Goal: Book appointment/travel/reservation

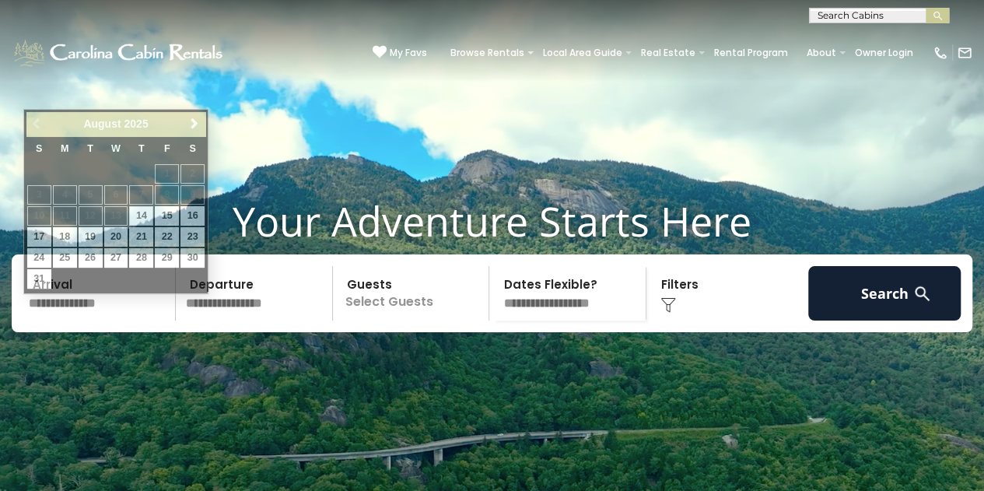
click at [122, 321] on input "text" at bounding box center [99, 293] width 153 height 54
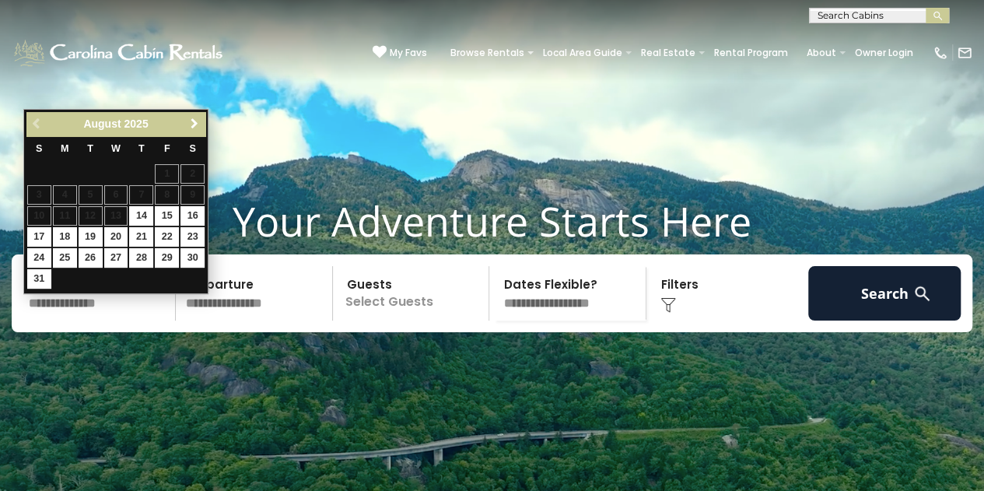
click at [197, 124] on span "Next" at bounding box center [194, 124] width 12 height 12
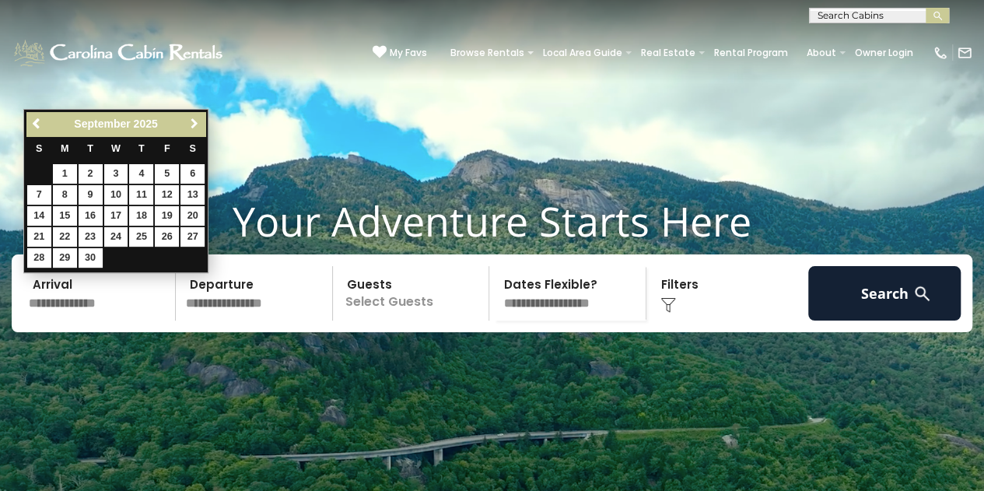
click at [197, 124] on span "Next" at bounding box center [194, 124] width 12 height 12
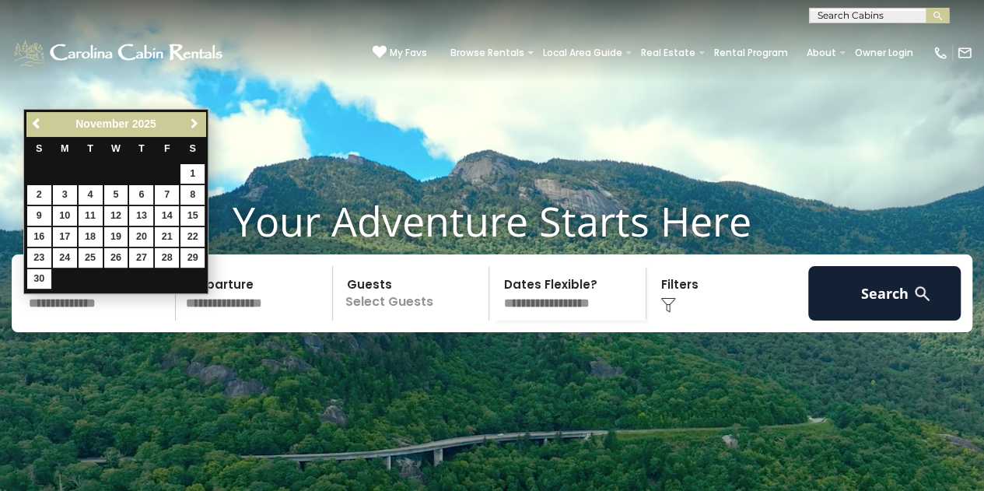
click at [197, 124] on span "Next" at bounding box center [194, 124] width 12 height 12
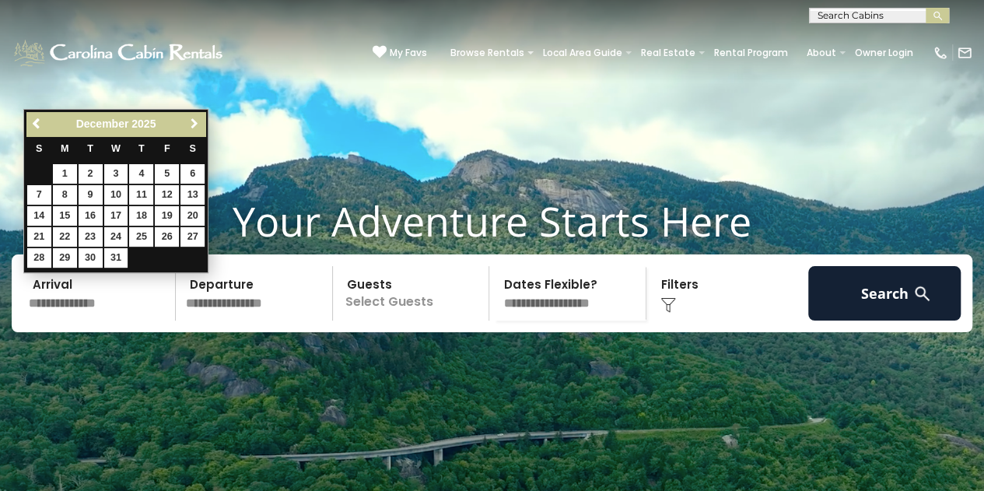
click at [197, 124] on span "Next" at bounding box center [194, 124] width 12 height 12
click at [30, 117] on link "Previous" at bounding box center [37, 123] width 19 height 19
click at [67, 191] on link "8" at bounding box center [65, 194] width 24 height 19
type input "*******"
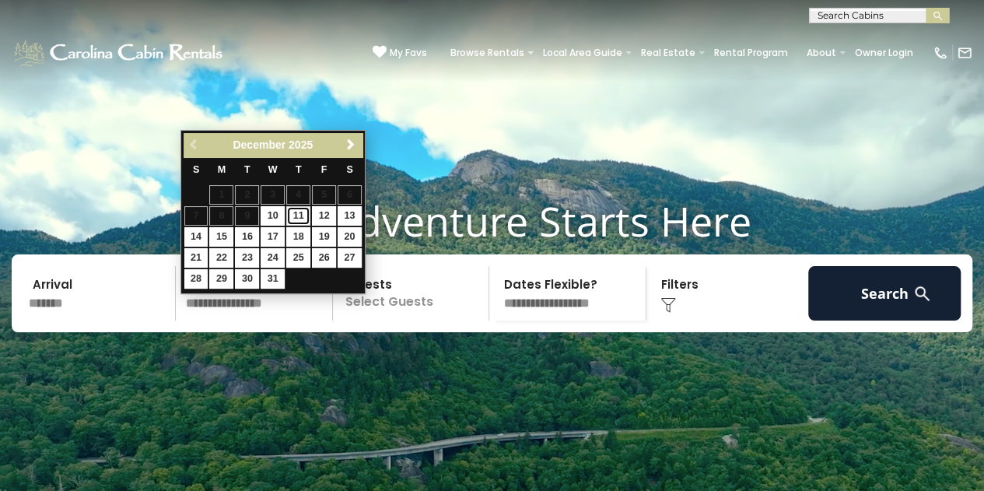
click at [307, 212] on link "11" at bounding box center [298, 215] width 24 height 19
type input "********"
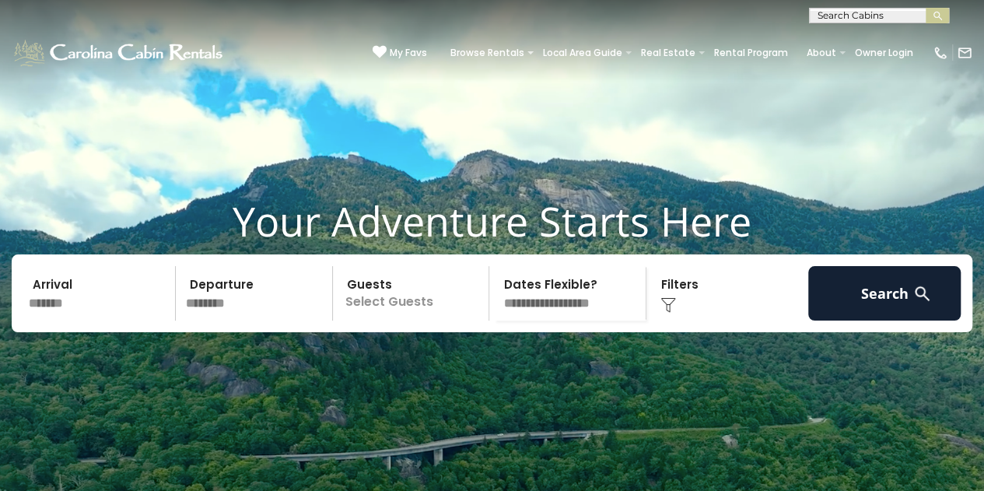
click at [384, 321] on p "Select Guests" at bounding box center [414, 293] width 152 height 54
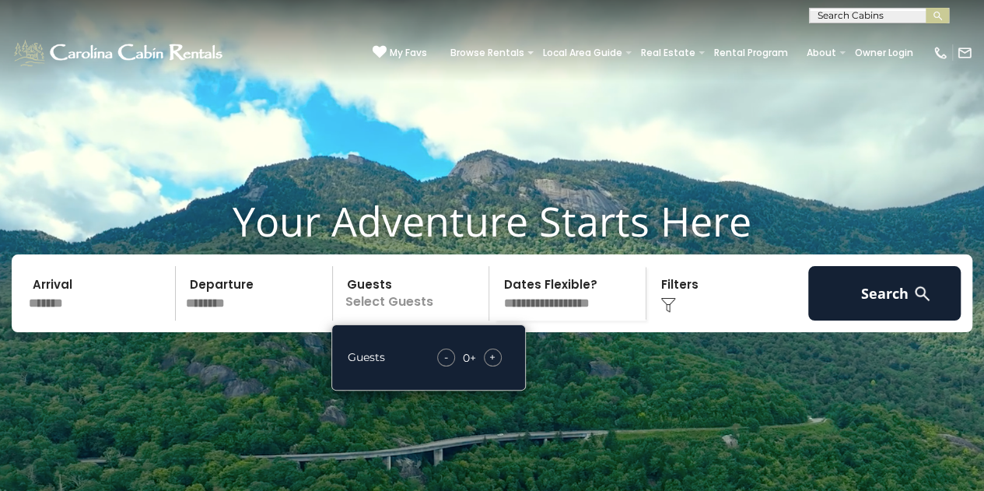
click at [493, 365] on span "+" at bounding box center [492, 357] width 6 height 16
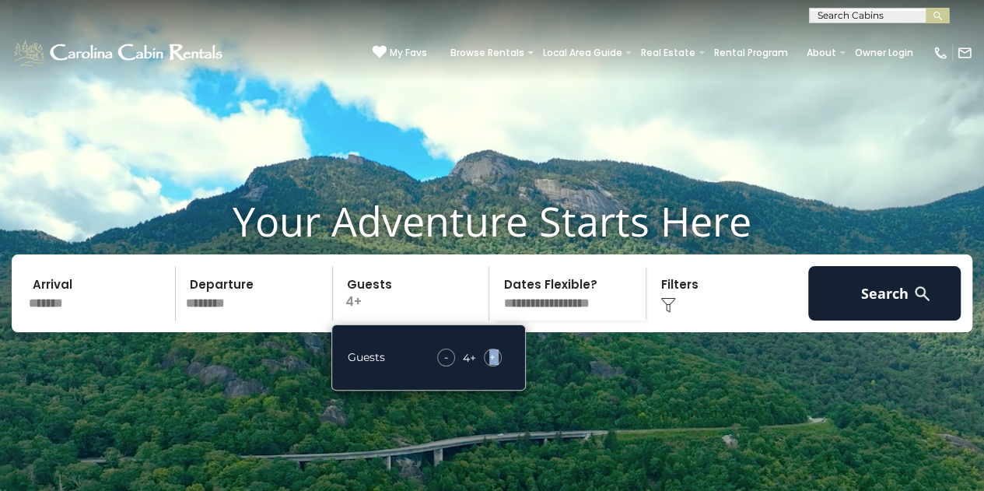
click at [493, 365] on span "+" at bounding box center [492, 357] width 6 height 16
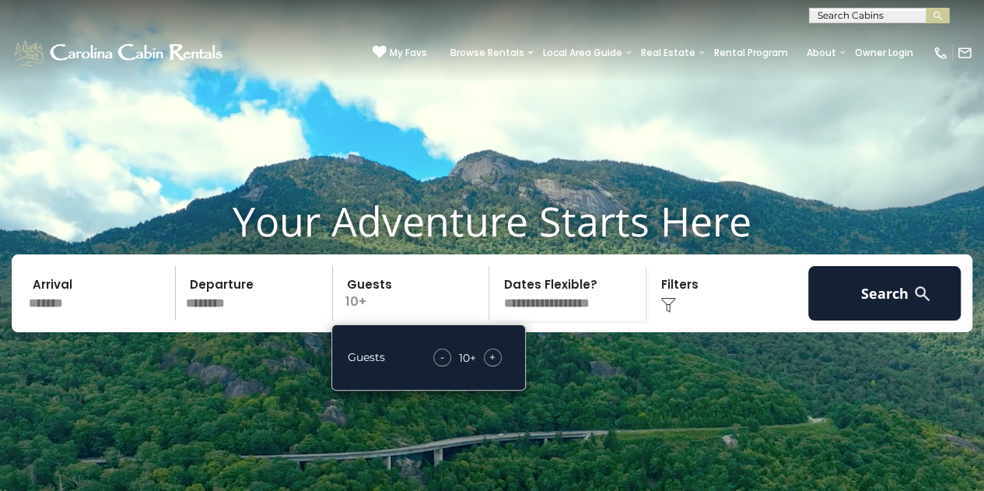
click at [679, 316] on div "Click to Choose" at bounding box center [727, 293] width 153 height 54
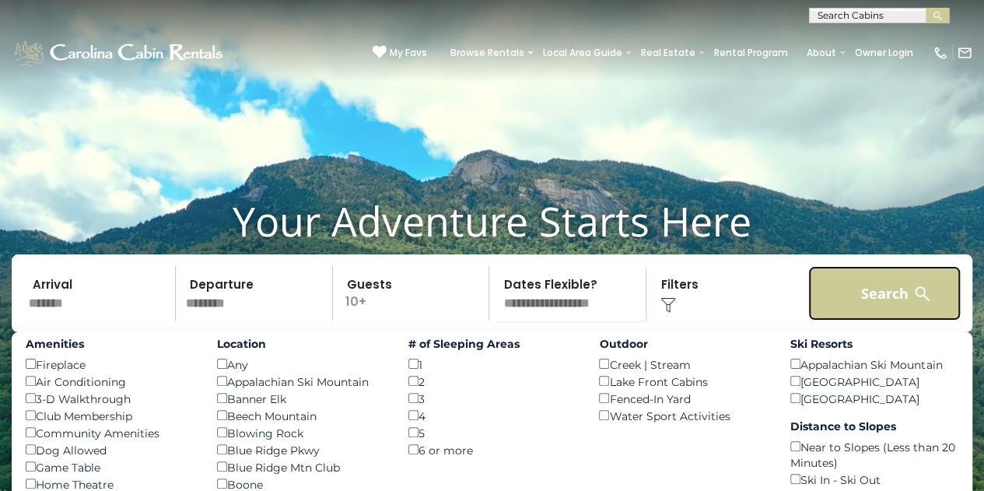
click at [880, 321] on button "Search" at bounding box center [885, 293] width 153 height 54
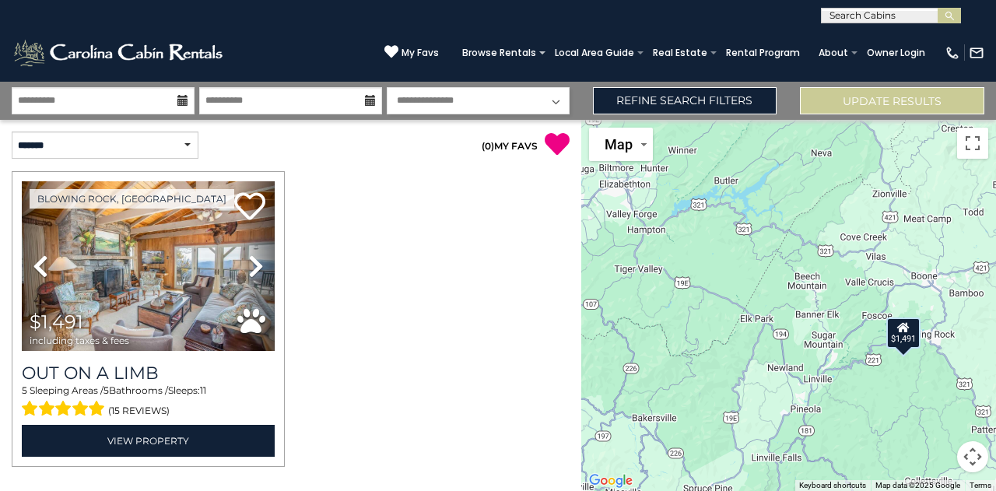
scroll to position [37, 0]
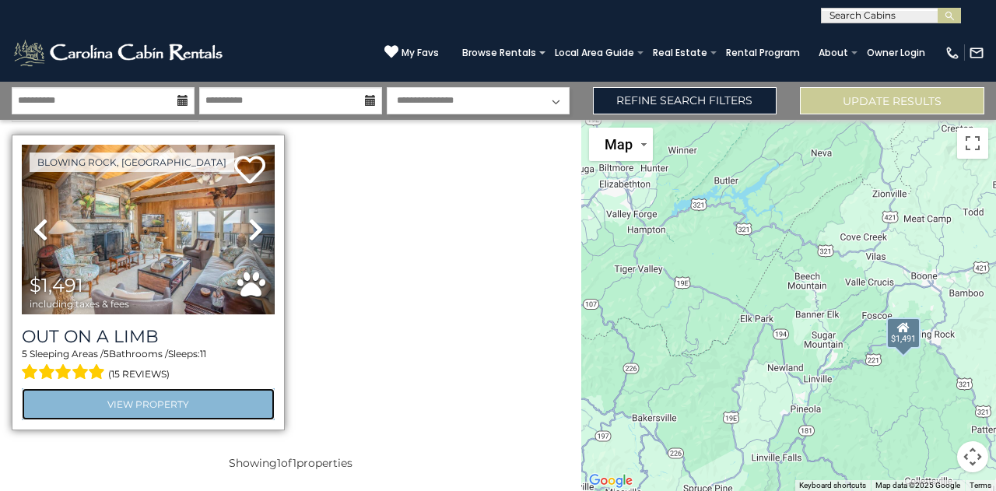
click at [174, 398] on link "View Property" at bounding box center [148, 404] width 253 height 32
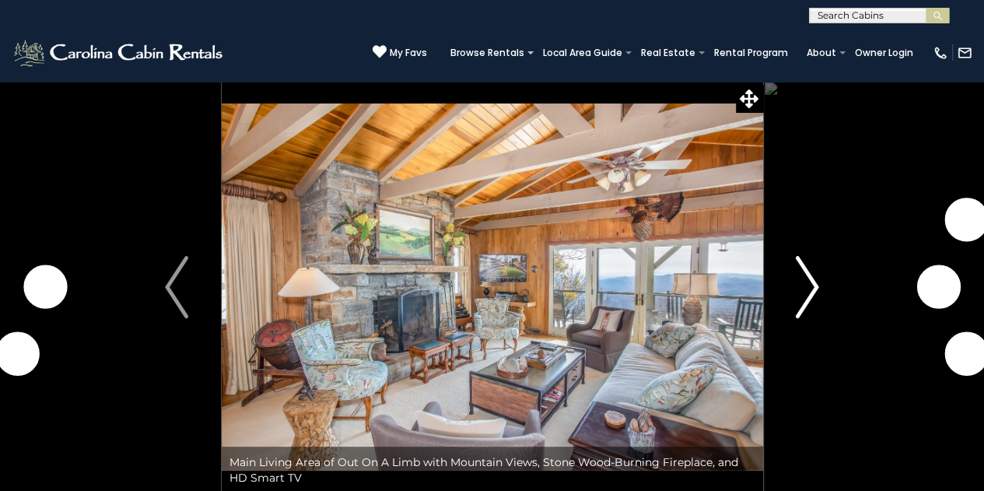
click at [810, 286] on img "Next" at bounding box center [807, 287] width 23 height 62
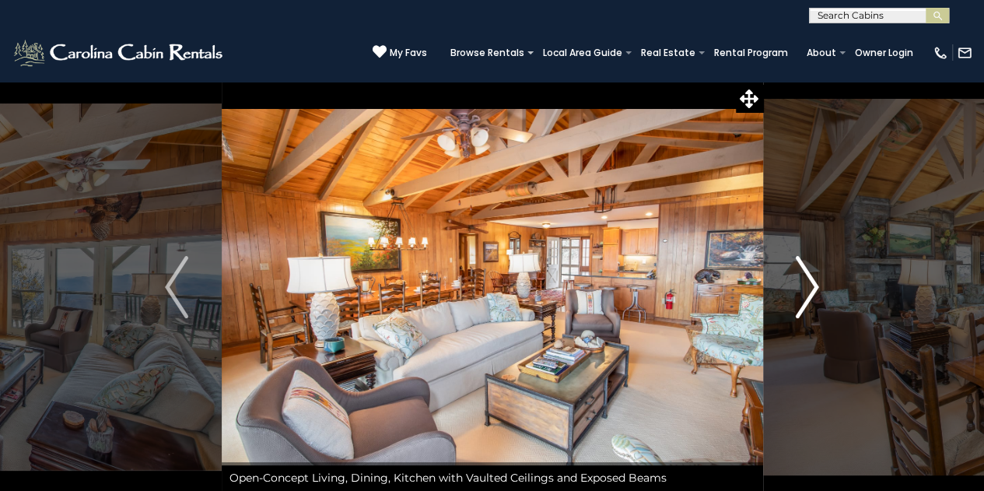
click at [810, 286] on img "Next" at bounding box center [807, 287] width 23 height 62
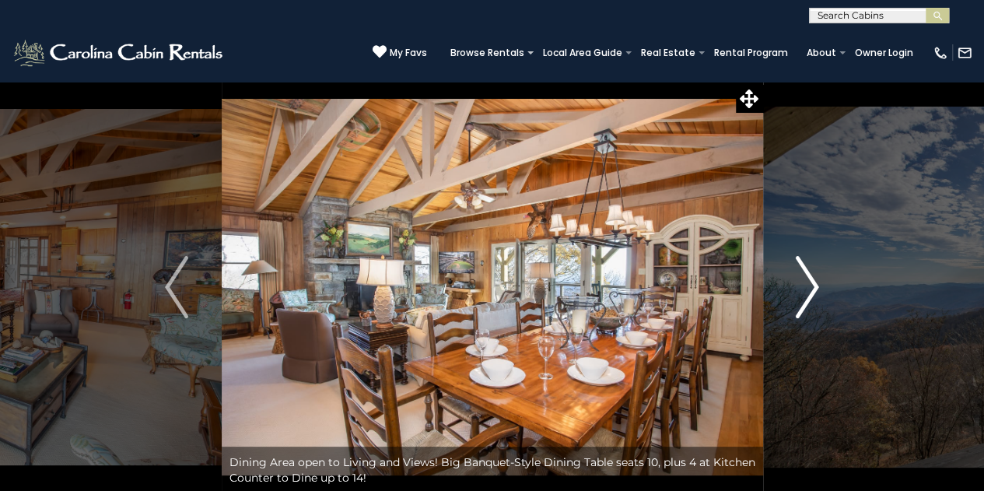
click at [810, 286] on img "Next" at bounding box center [807, 287] width 23 height 62
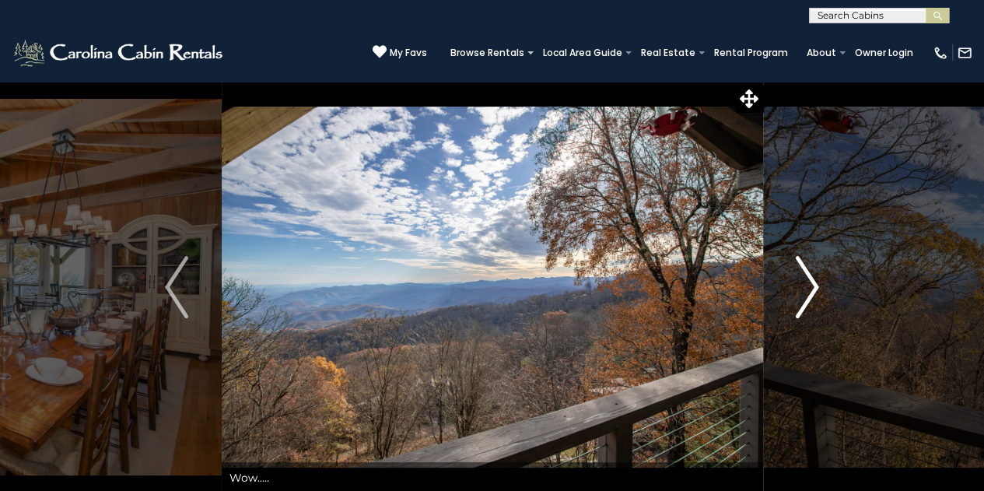
click at [810, 286] on img "Next" at bounding box center [807, 287] width 23 height 62
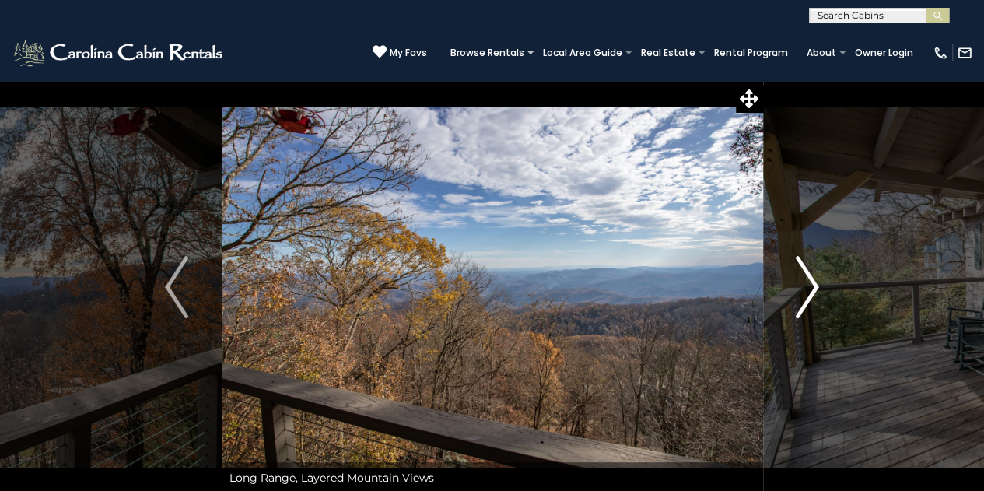
click at [810, 286] on img "Next" at bounding box center [807, 287] width 23 height 62
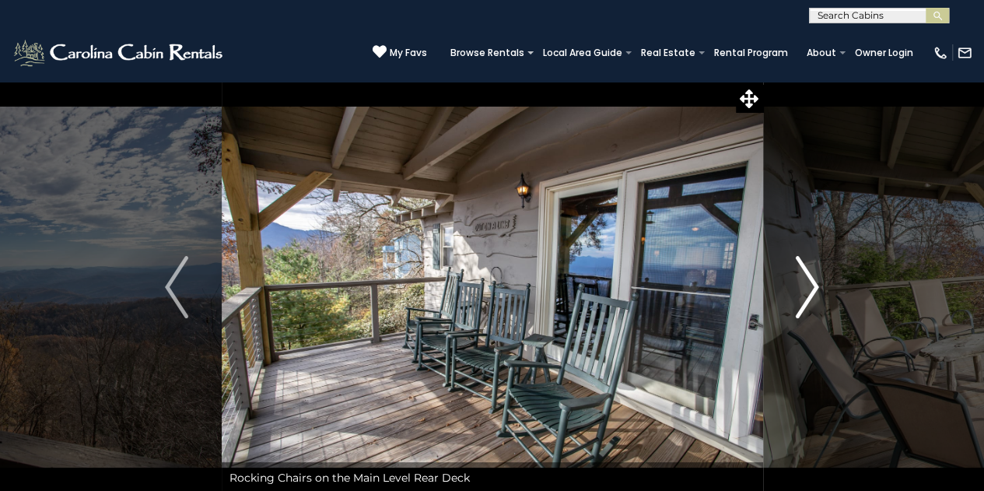
click at [810, 286] on img "Next" at bounding box center [807, 287] width 23 height 62
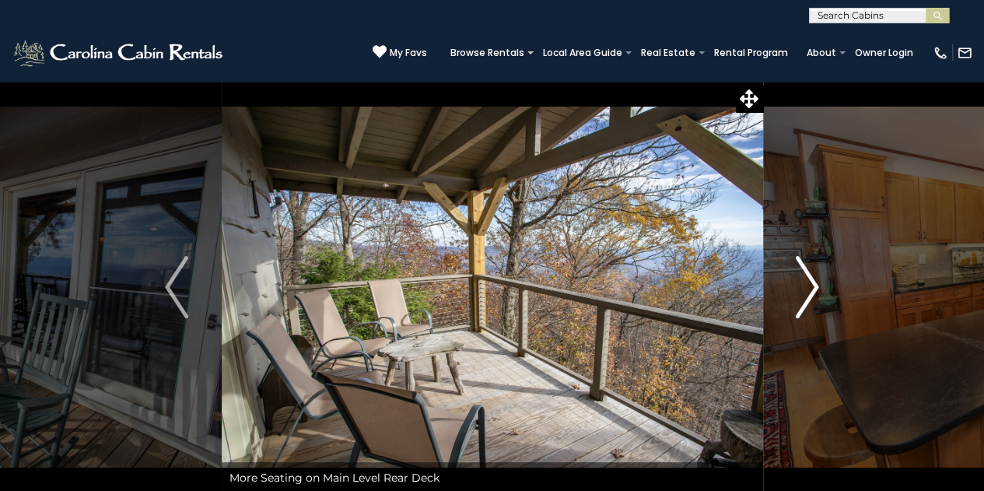
click at [810, 286] on img "Next" at bounding box center [807, 287] width 23 height 62
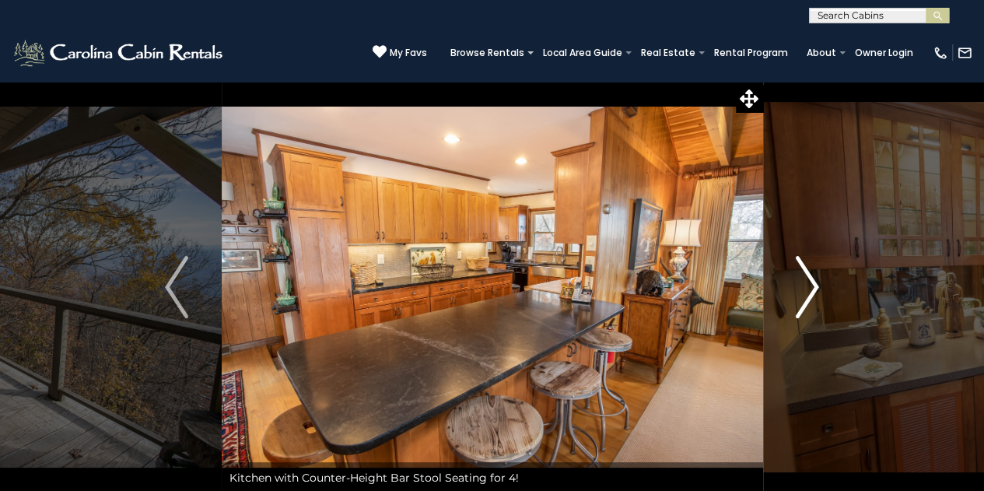
click at [810, 286] on img "Next" at bounding box center [807, 287] width 23 height 62
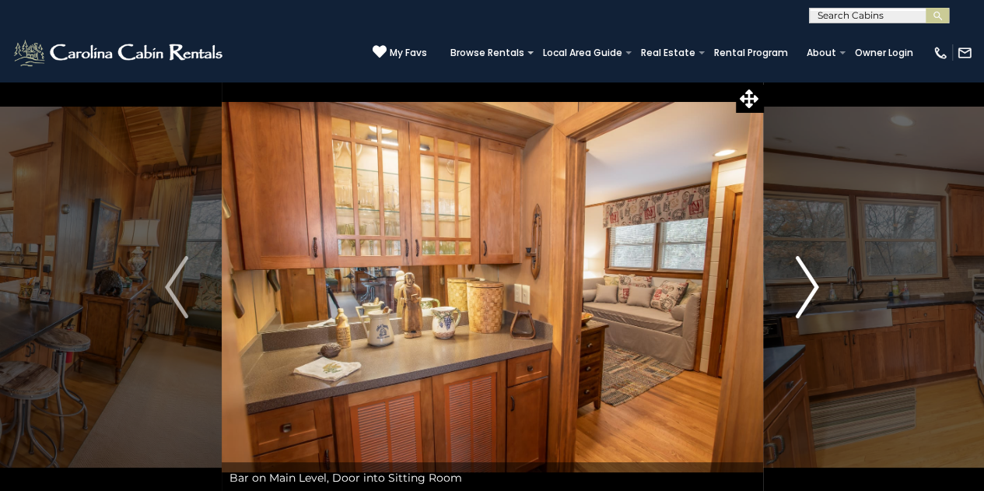
click at [810, 286] on img "Next" at bounding box center [807, 287] width 23 height 62
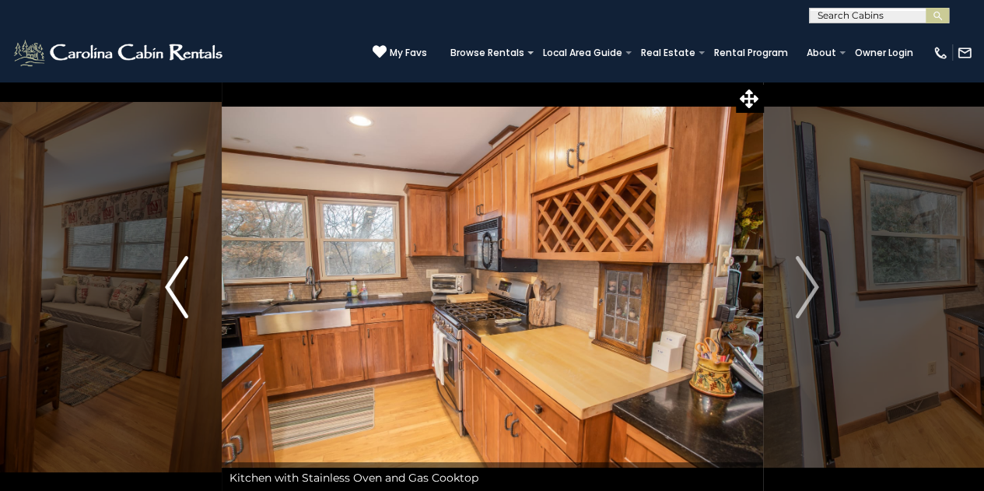
click at [171, 284] on img "Previous" at bounding box center [176, 287] width 23 height 62
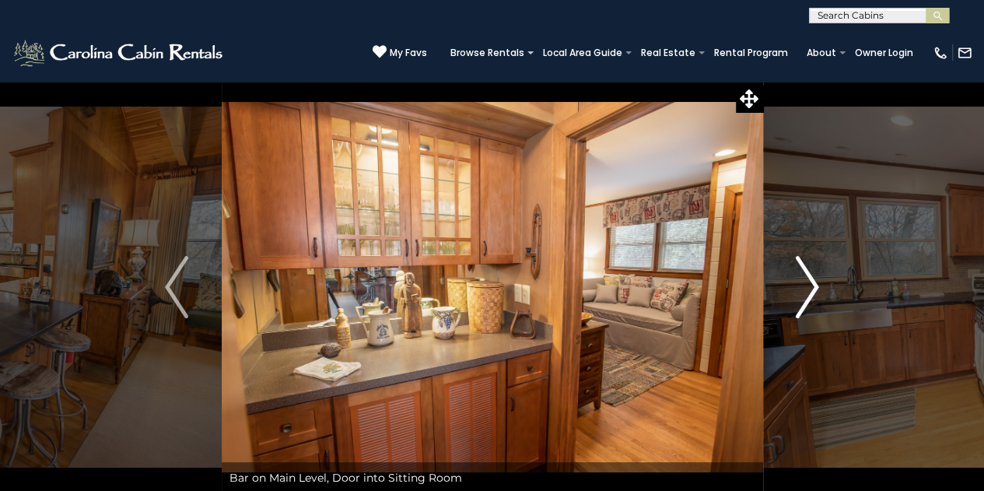
click at [805, 273] on img "Next" at bounding box center [807, 287] width 23 height 62
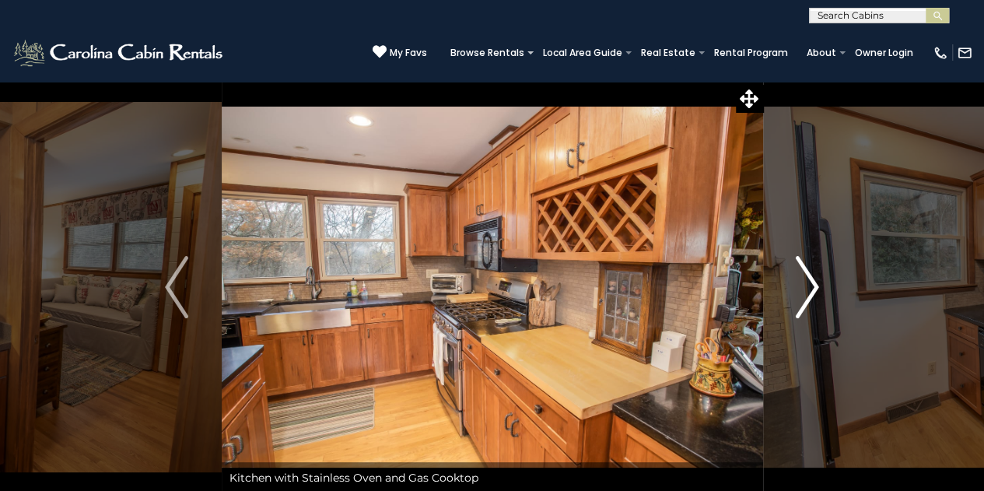
click at [805, 273] on img "Next" at bounding box center [807, 287] width 23 height 62
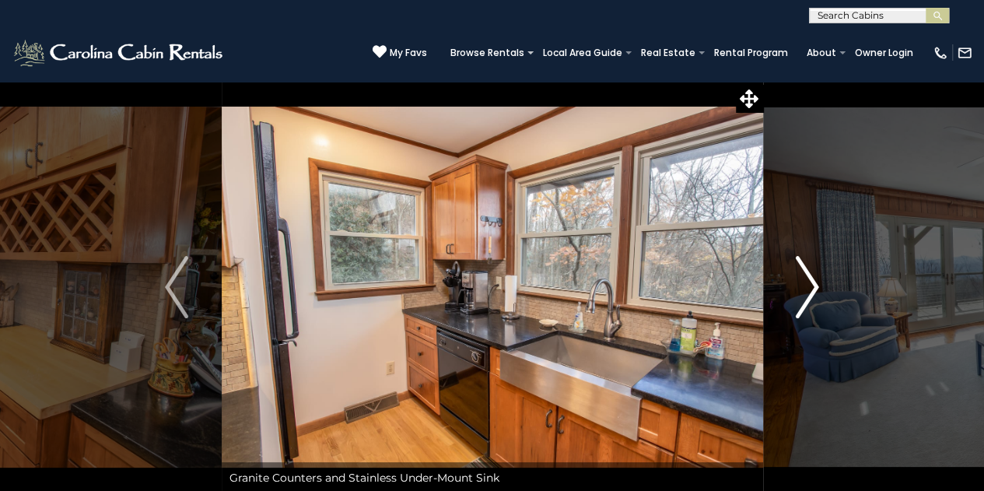
click at [805, 273] on img "Next" at bounding box center [807, 287] width 23 height 62
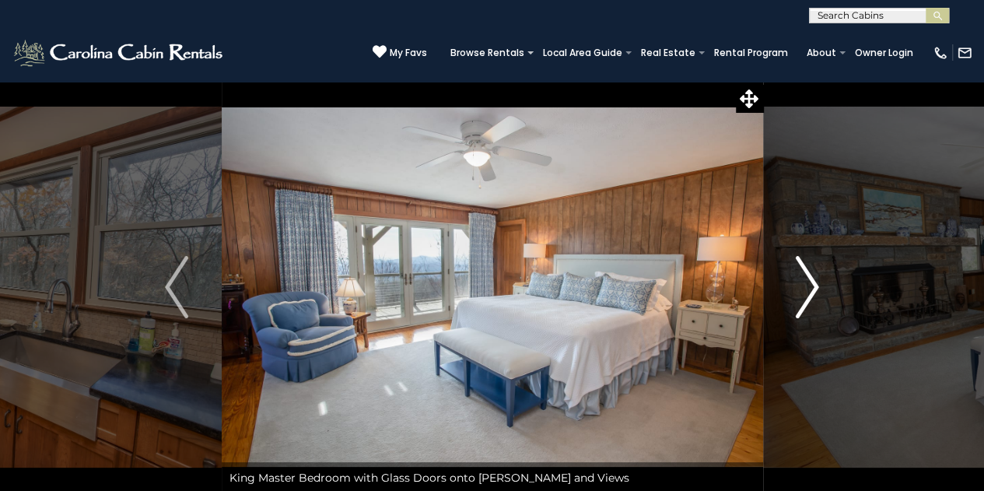
click at [805, 273] on img "Next" at bounding box center [807, 287] width 23 height 62
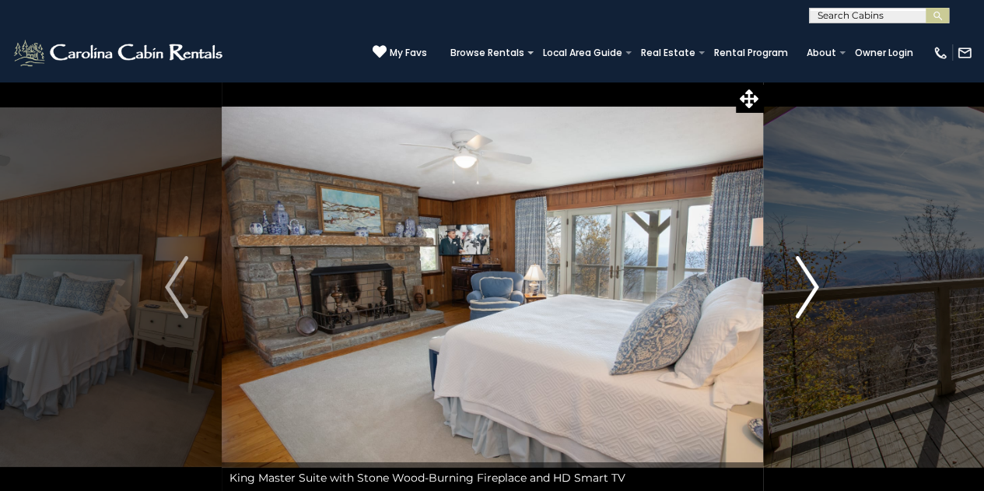
click at [805, 273] on img "Next" at bounding box center [807, 287] width 23 height 62
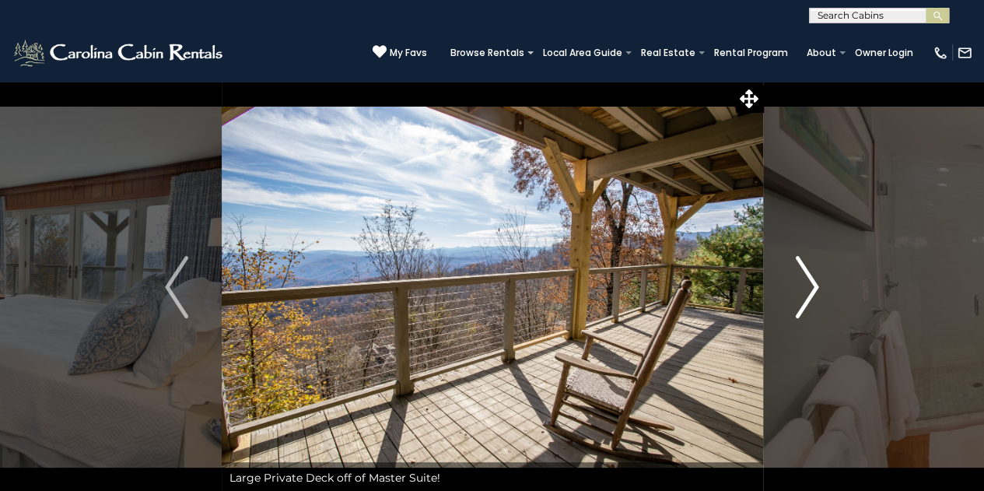
click at [805, 273] on img "Next" at bounding box center [807, 287] width 23 height 62
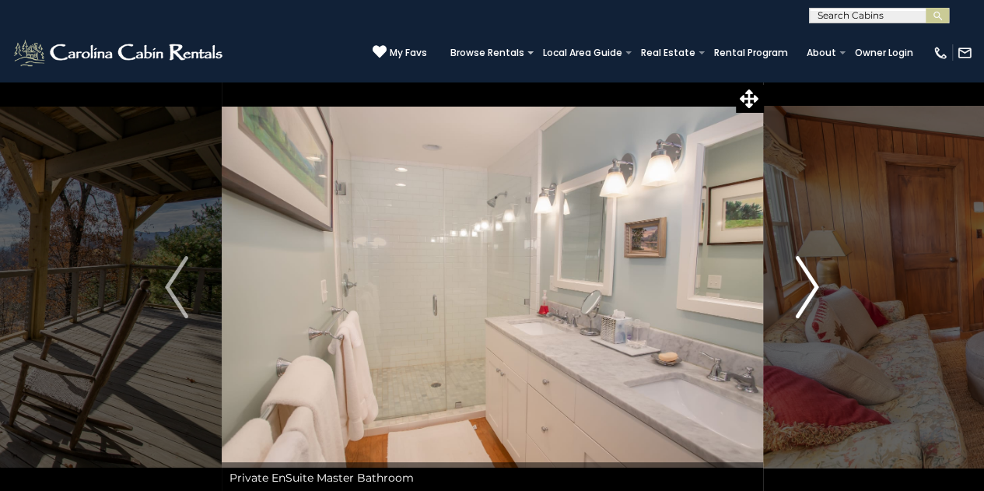
click at [805, 273] on img "Next" at bounding box center [807, 287] width 23 height 62
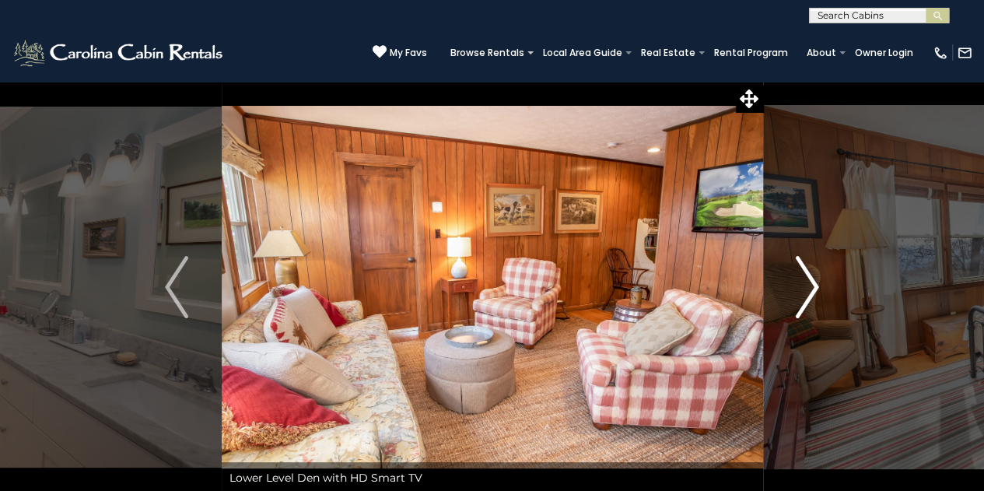
click at [805, 273] on img "Next" at bounding box center [807, 287] width 23 height 62
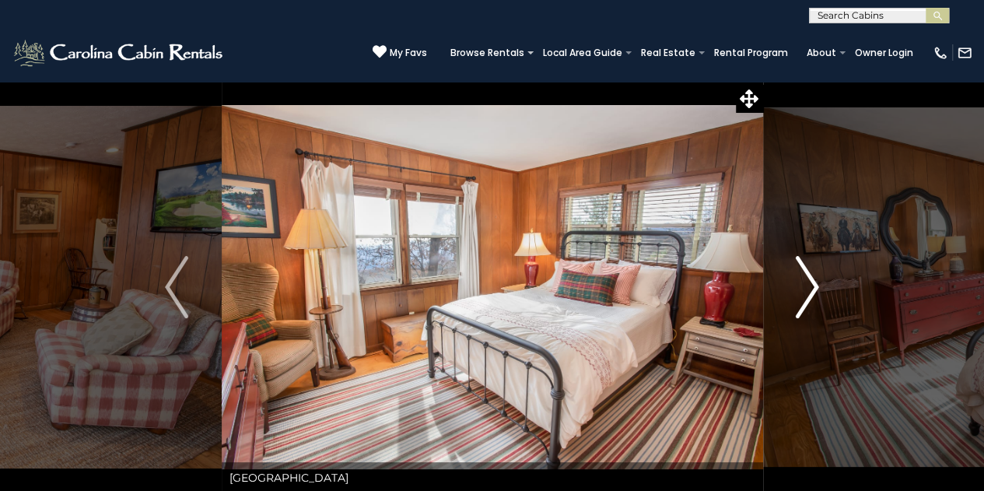
click at [805, 273] on img "Next" at bounding box center [807, 287] width 23 height 62
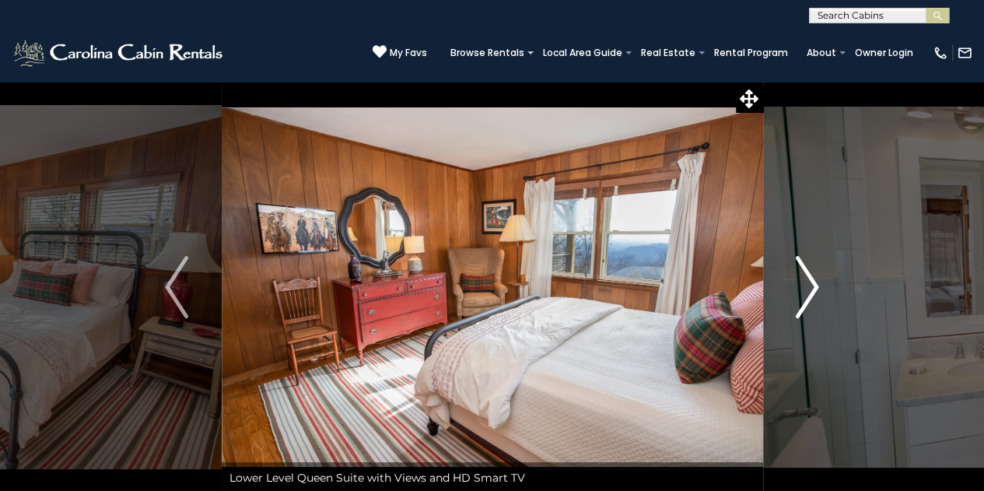
click at [805, 273] on img "Next" at bounding box center [807, 287] width 23 height 62
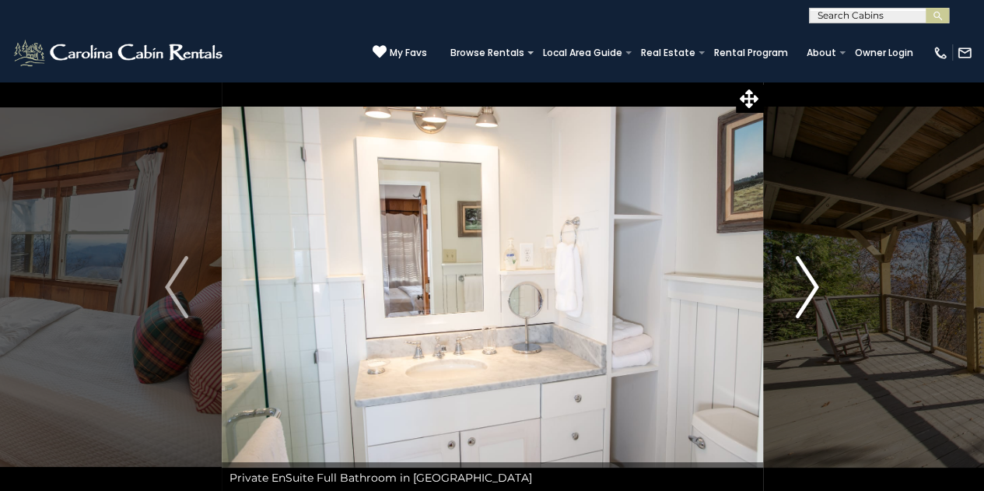
click at [805, 273] on img "Next" at bounding box center [807, 287] width 23 height 62
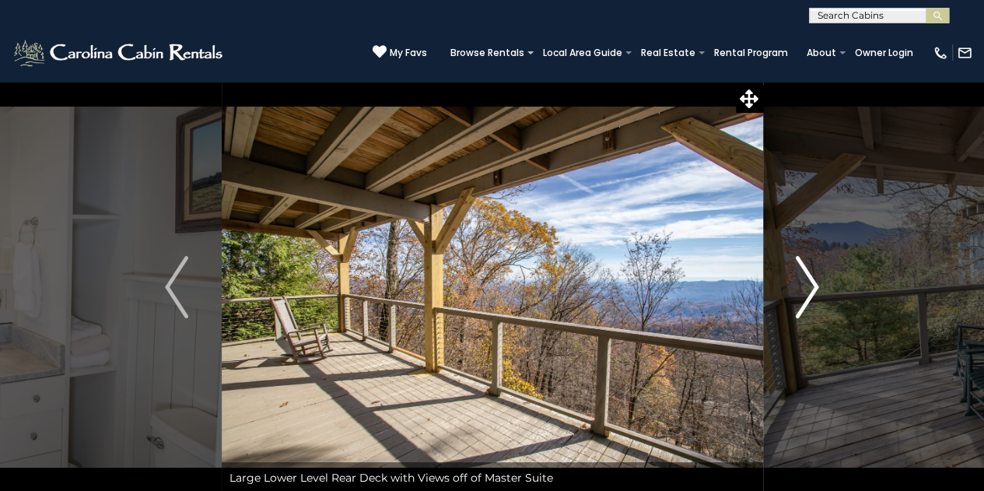
click at [805, 273] on img "Next" at bounding box center [807, 287] width 23 height 62
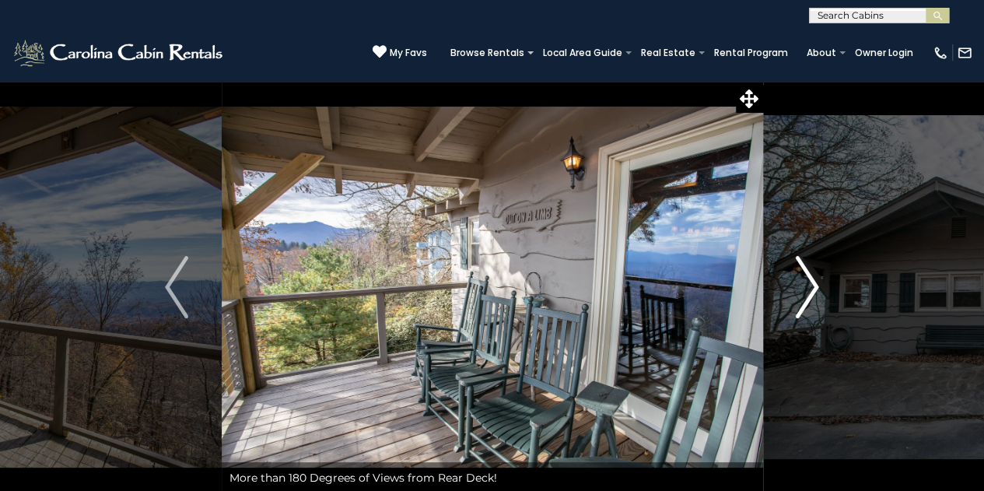
click at [805, 273] on img "Next" at bounding box center [807, 287] width 23 height 62
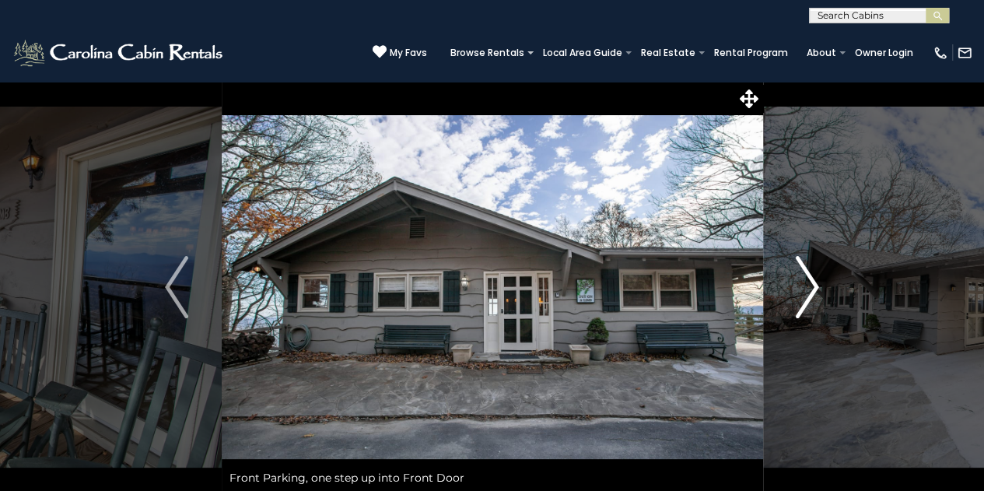
click at [805, 273] on img "Next" at bounding box center [807, 287] width 23 height 62
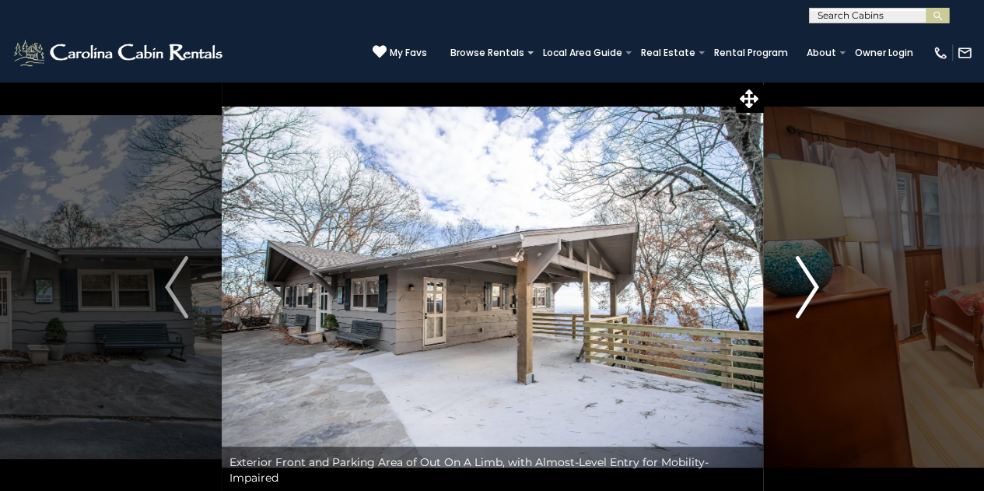
click at [805, 273] on img "Next" at bounding box center [807, 287] width 23 height 62
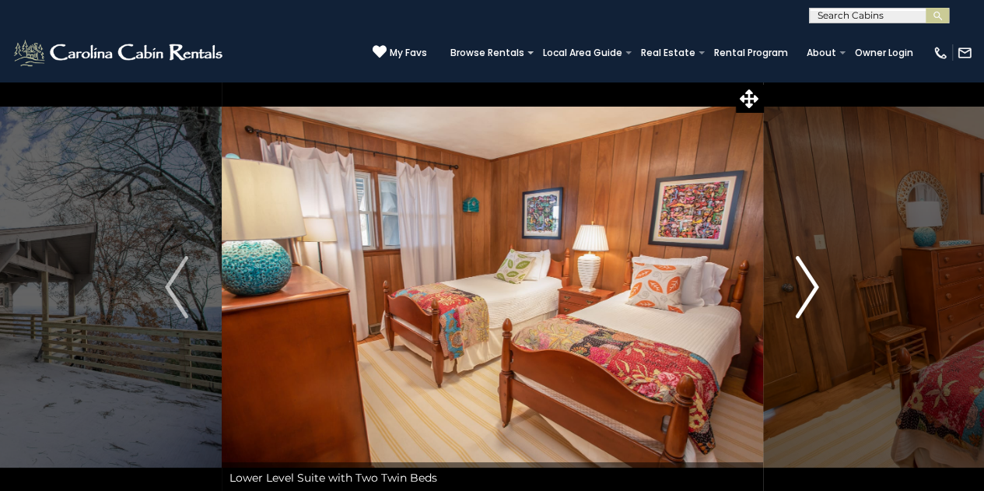
click at [805, 273] on img "Next" at bounding box center [807, 287] width 23 height 62
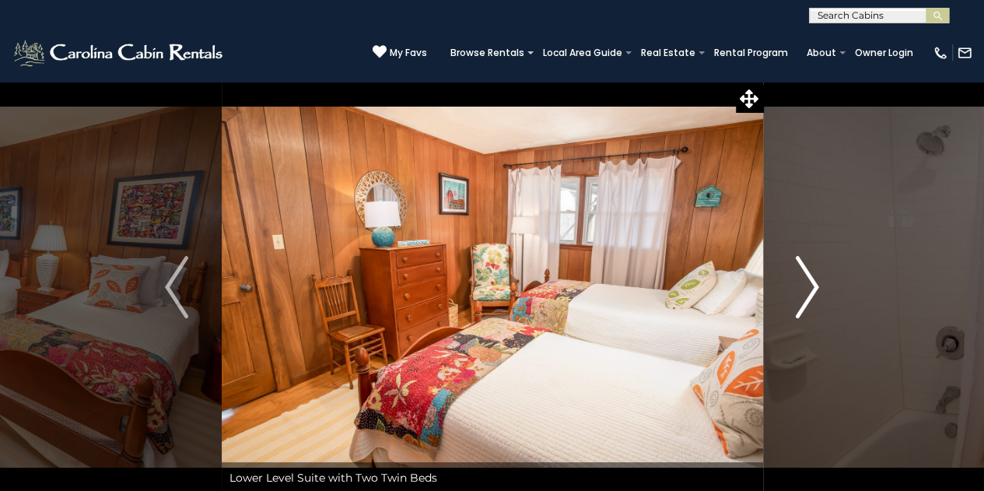
click at [805, 273] on img "Next" at bounding box center [807, 287] width 23 height 62
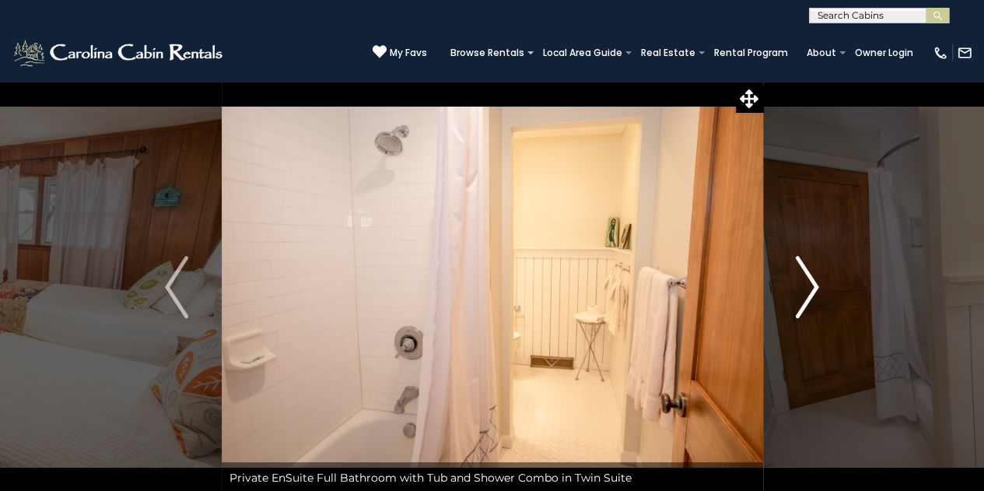
click at [805, 273] on img "Next" at bounding box center [807, 287] width 23 height 62
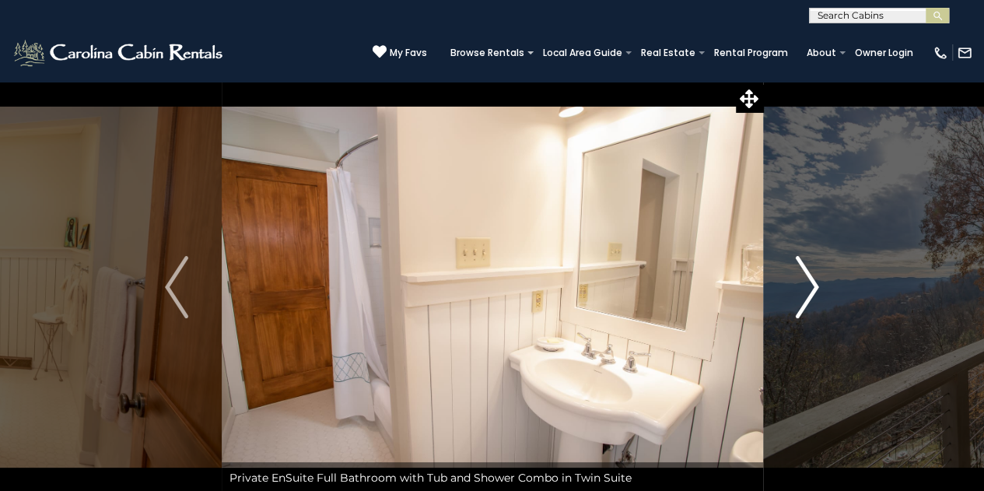
click at [805, 273] on img "Next" at bounding box center [807, 287] width 23 height 62
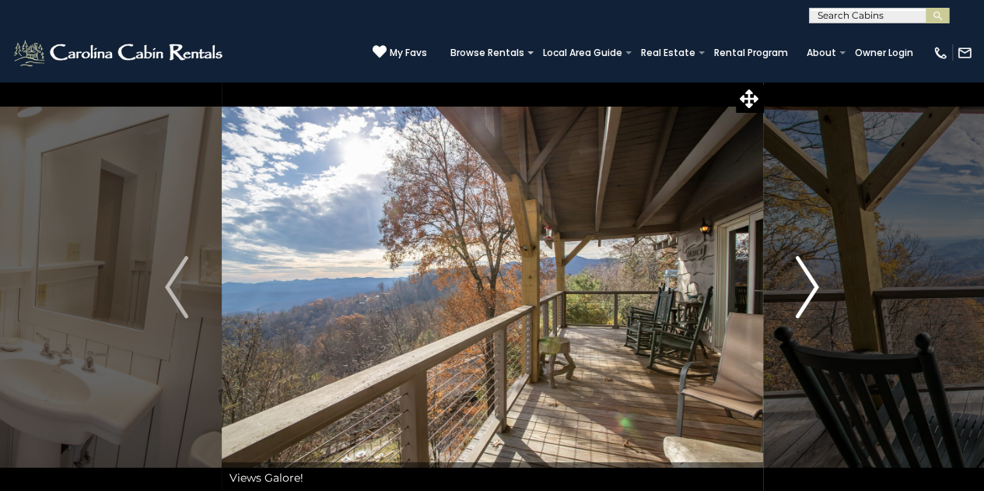
click at [805, 273] on img "Next" at bounding box center [807, 287] width 23 height 62
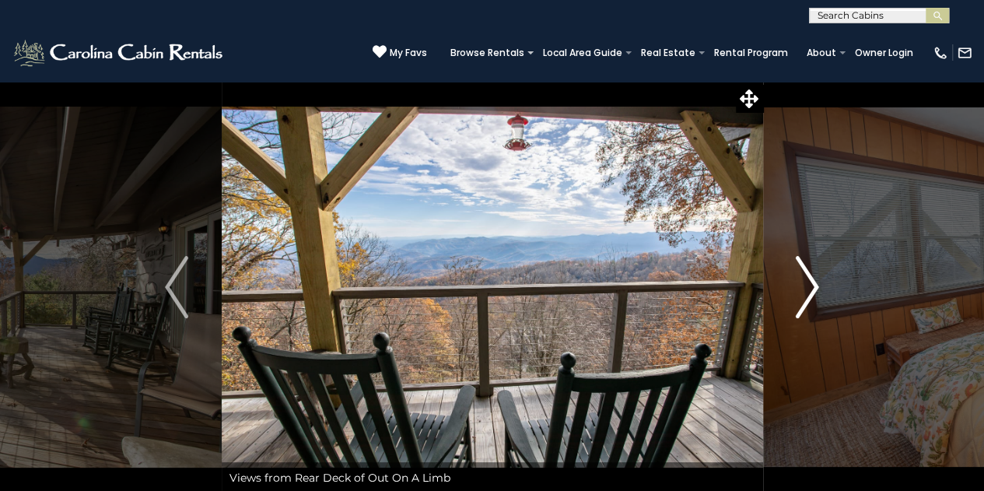
click at [805, 273] on img "Next" at bounding box center [807, 287] width 23 height 62
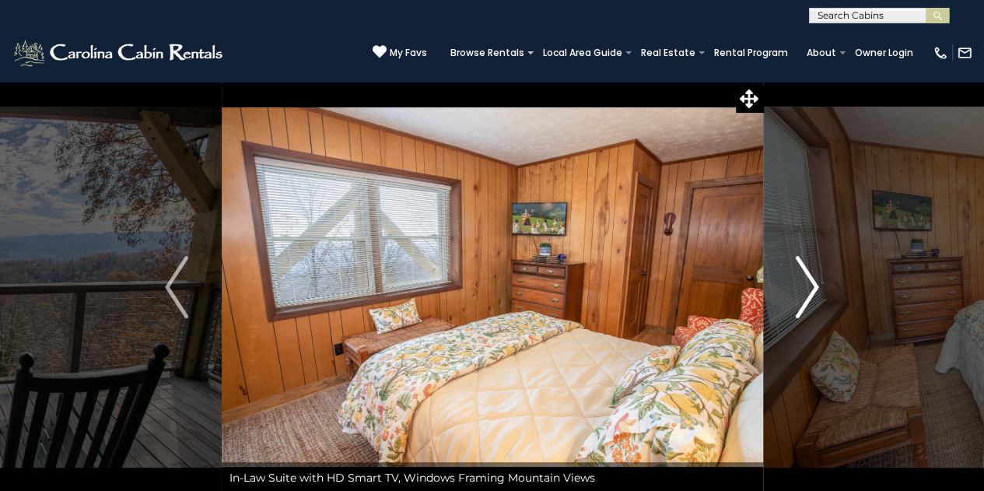
click at [805, 273] on img "Next" at bounding box center [807, 287] width 23 height 62
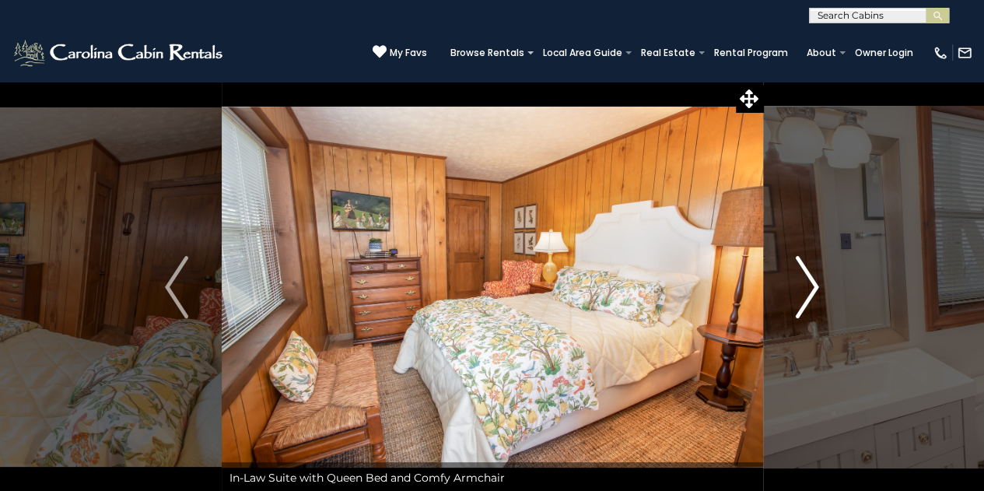
click at [805, 273] on img "Next" at bounding box center [807, 287] width 23 height 62
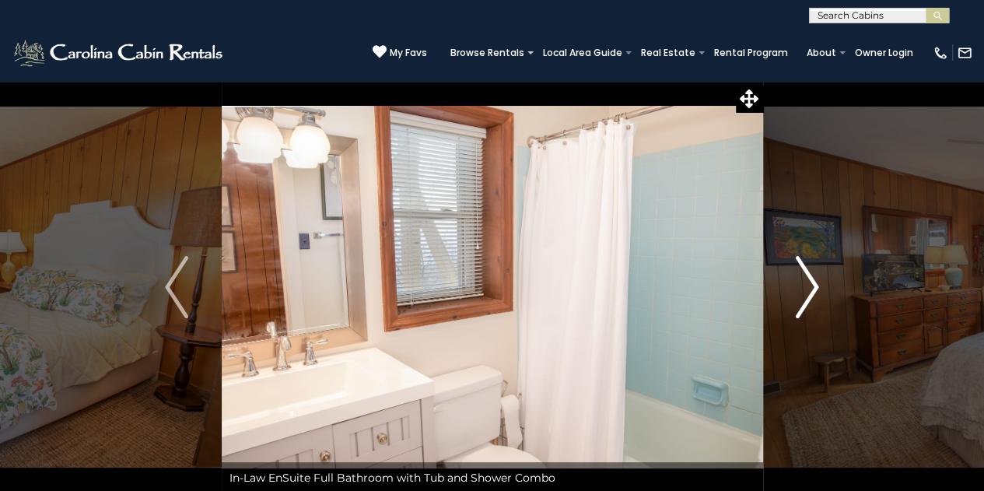
click at [805, 273] on img "Next" at bounding box center [807, 287] width 23 height 62
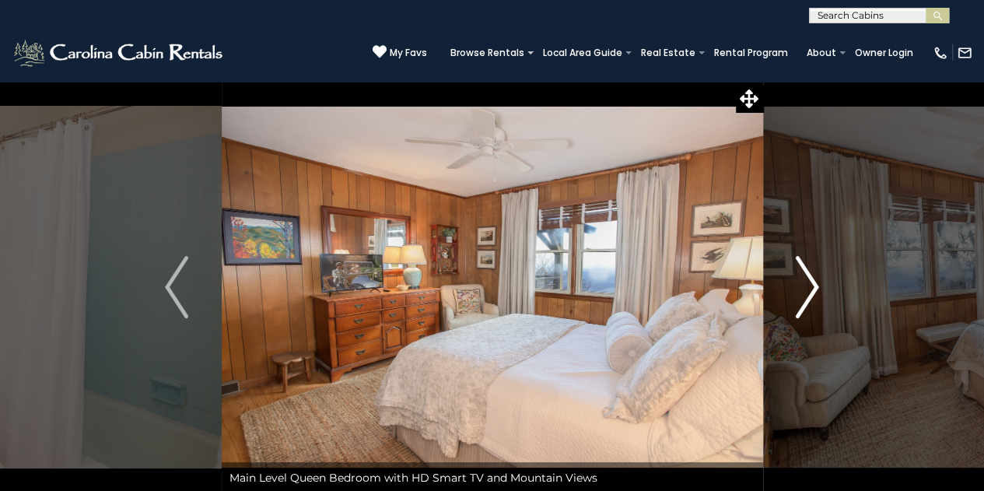
click at [805, 273] on img "Next" at bounding box center [807, 287] width 23 height 62
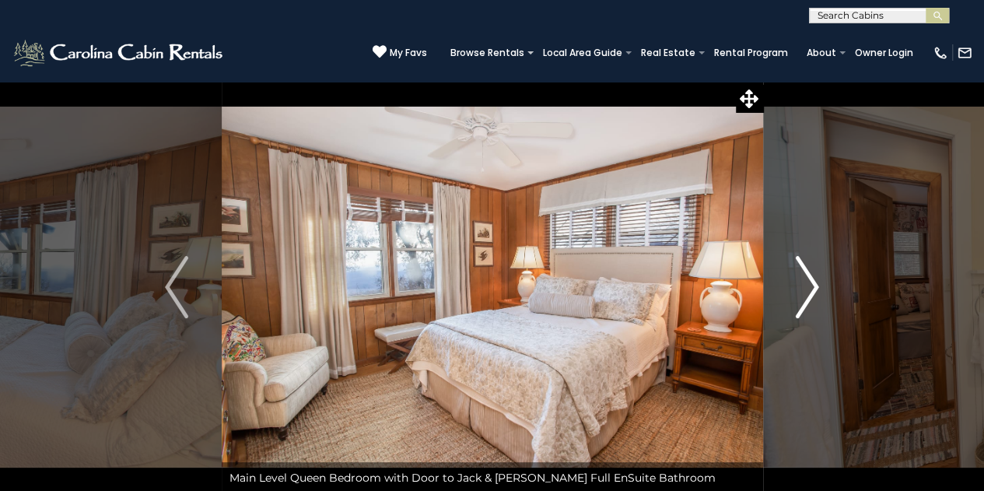
click at [805, 273] on img "Next" at bounding box center [807, 287] width 23 height 62
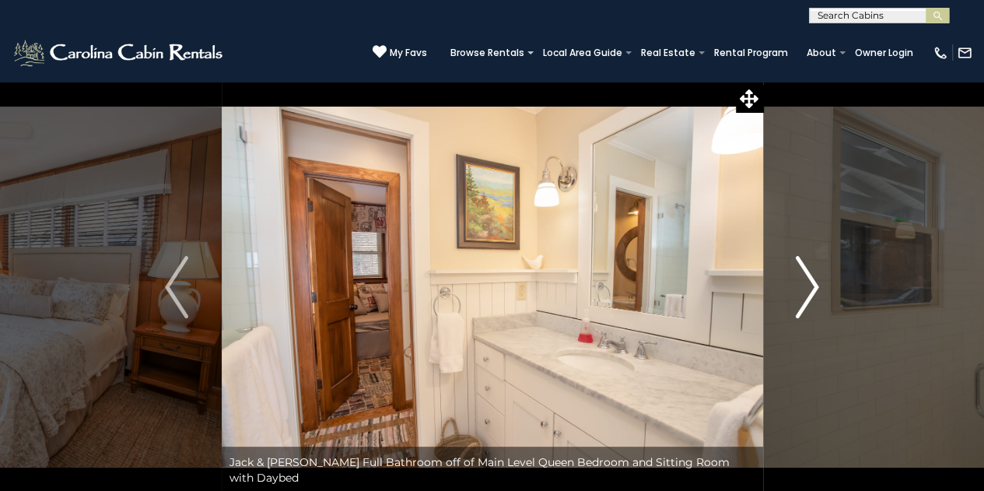
click at [805, 273] on img "Next" at bounding box center [807, 287] width 23 height 62
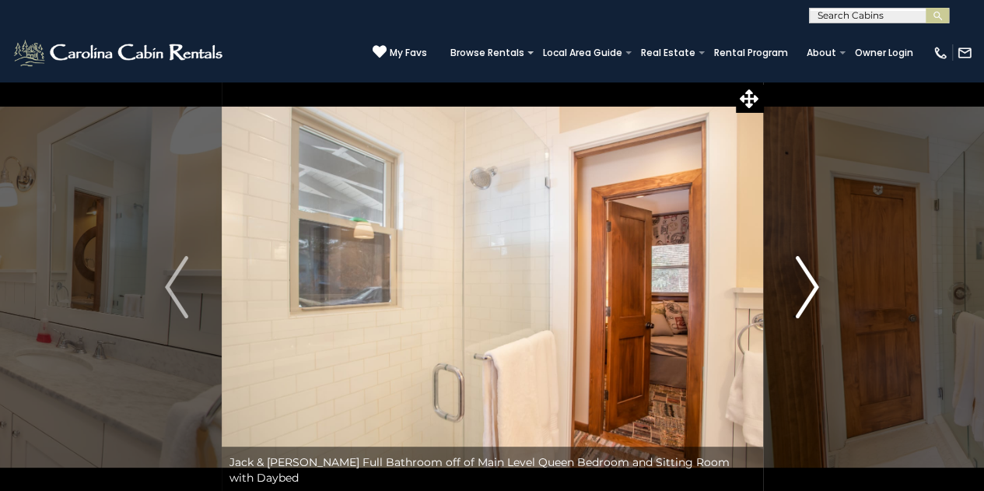
click at [805, 273] on img "Next" at bounding box center [807, 287] width 23 height 62
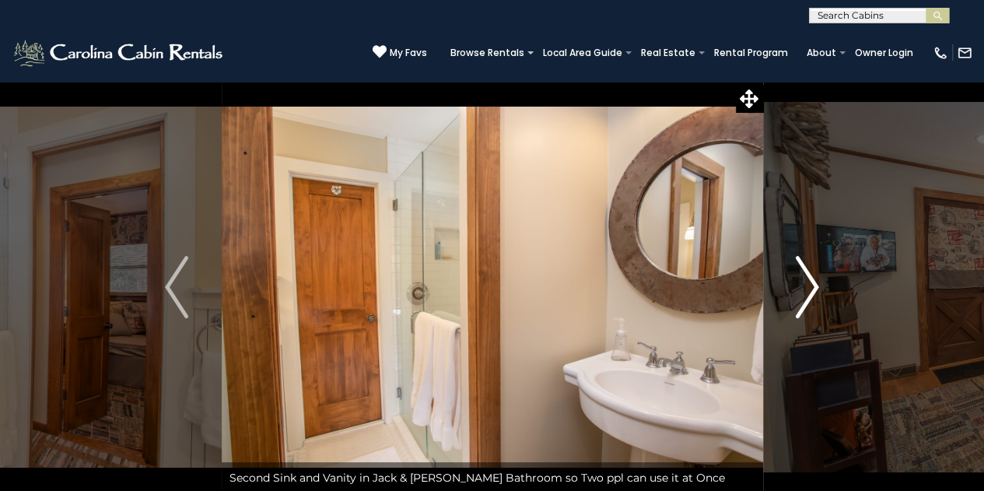
click at [805, 273] on img "Next" at bounding box center [807, 287] width 23 height 62
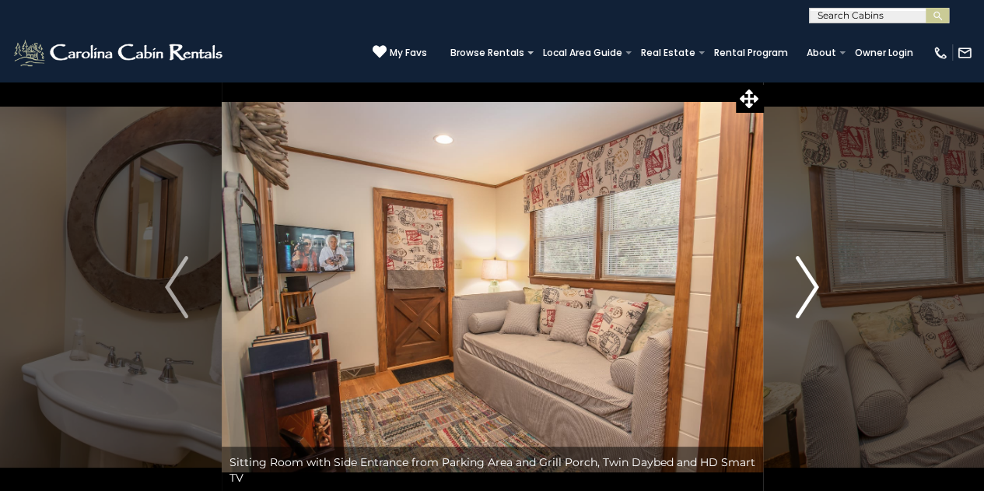
click at [805, 273] on img "Next" at bounding box center [807, 287] width 23 height 62
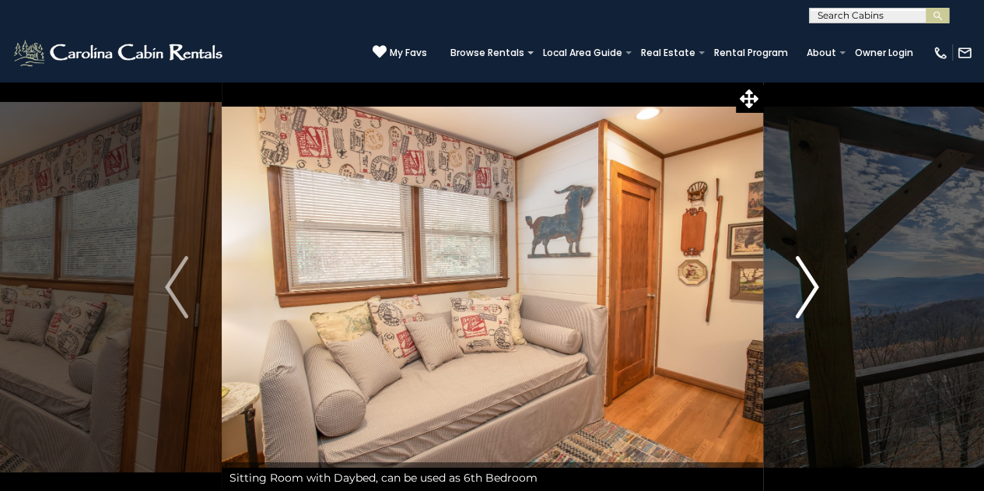
click at [805, 273] on img "Next" at bounding box center [807, 287] width 23 height 62
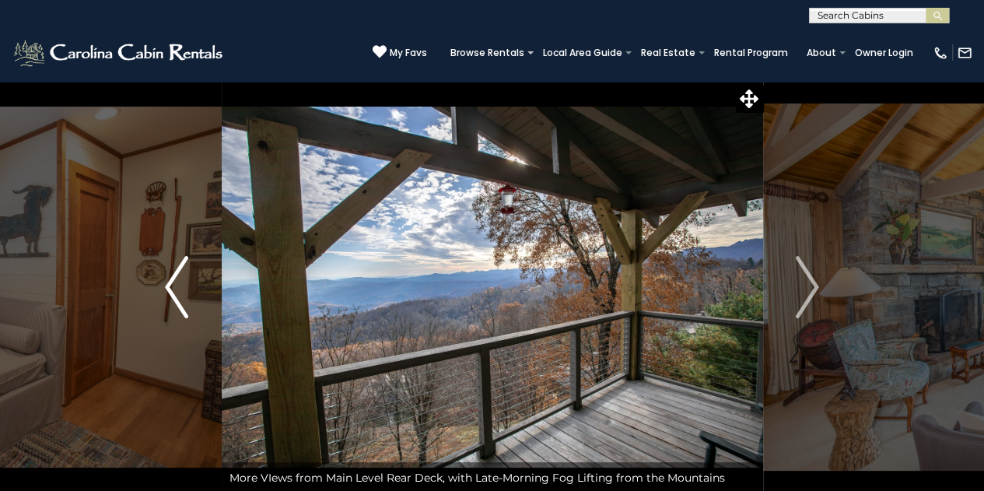
click at [167, 278] on img "Previous" at bounding box center [176, 287] width 23 height 62
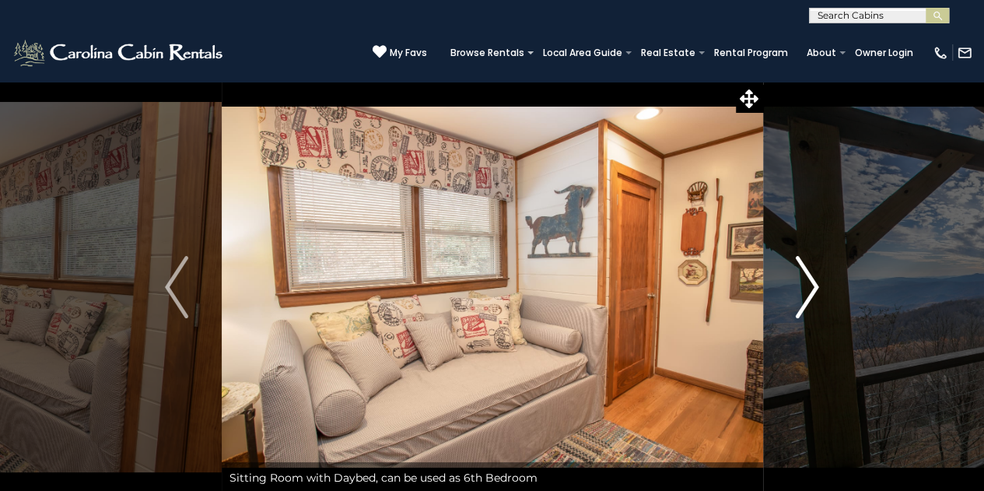
click at [812, 275] on img "Next" at bounding box center [807, 287] width 23 height 62
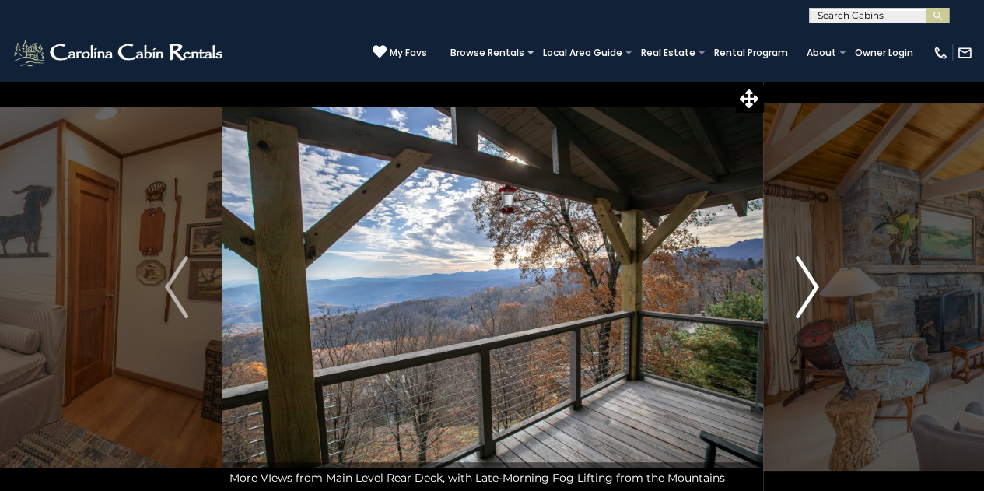
click at [812, 275] on img "Next" at bounding box center [807, 287] width 23 height 62
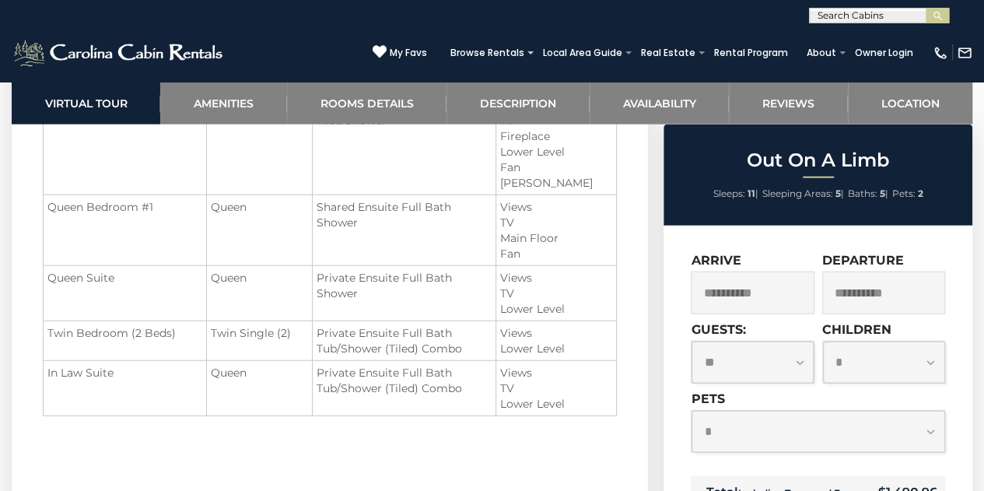
scroll to position [1793, 0]
